Goal: Find specific page/section

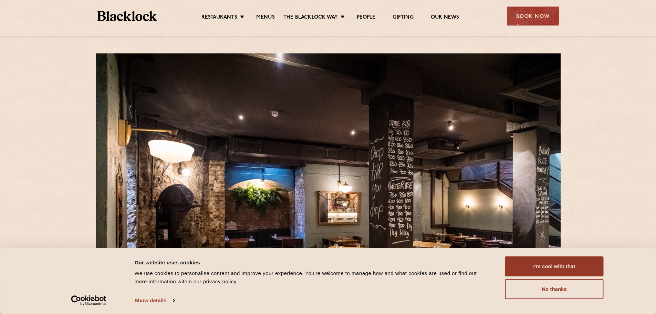
click at [266, 11] on ul "Restaurants Soho City Shoreditch Covent Garden Canary Wharf Manchester Birmingh…" at bounding box center [330, 16] width 347 height 11
click at [266, 15] on link "Menus" at bounding box center [265, 18] width 19 height 8
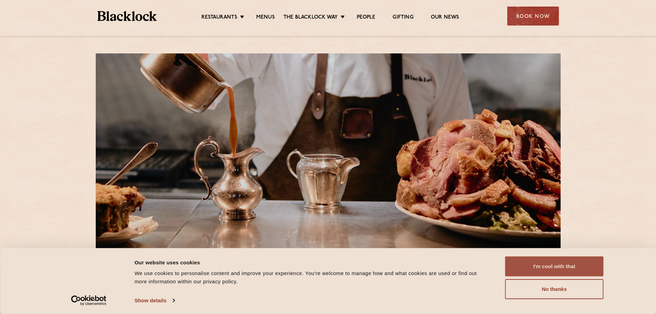
click at [537, 265] on button "I'm cool with that" at bounding box center [554, 266] width 99 height 20
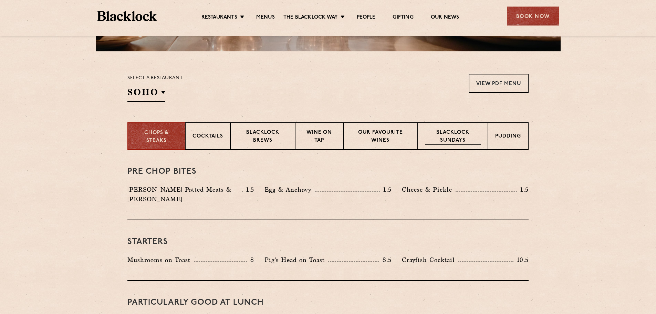
scroll to position [207, 0]
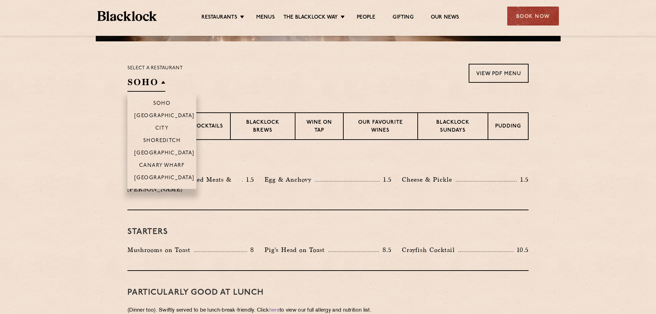
click at [149, 83] on h2 "SOHO" at bounding box center [146, 83] width 38 height 15
click at [162, 124] on li "City" at bounding box center [161, 128] width 69 height 12
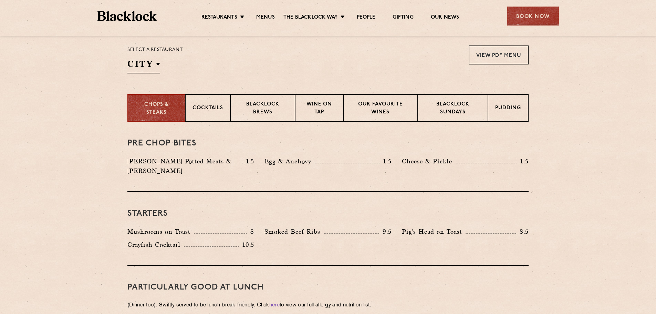
scroll to position [241, 0]
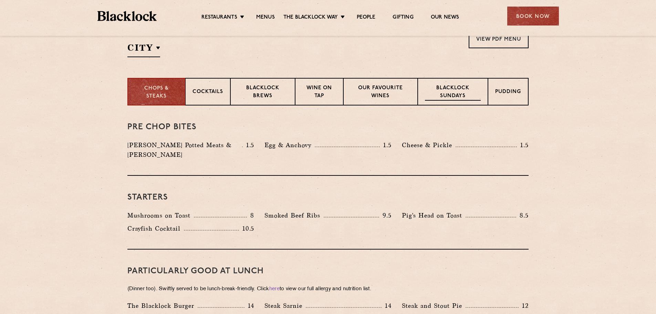
click at [458, 95] on p "Blacklock Sundays" at bounding box center [453, 92] width 56 height 16
